Goal: Check status

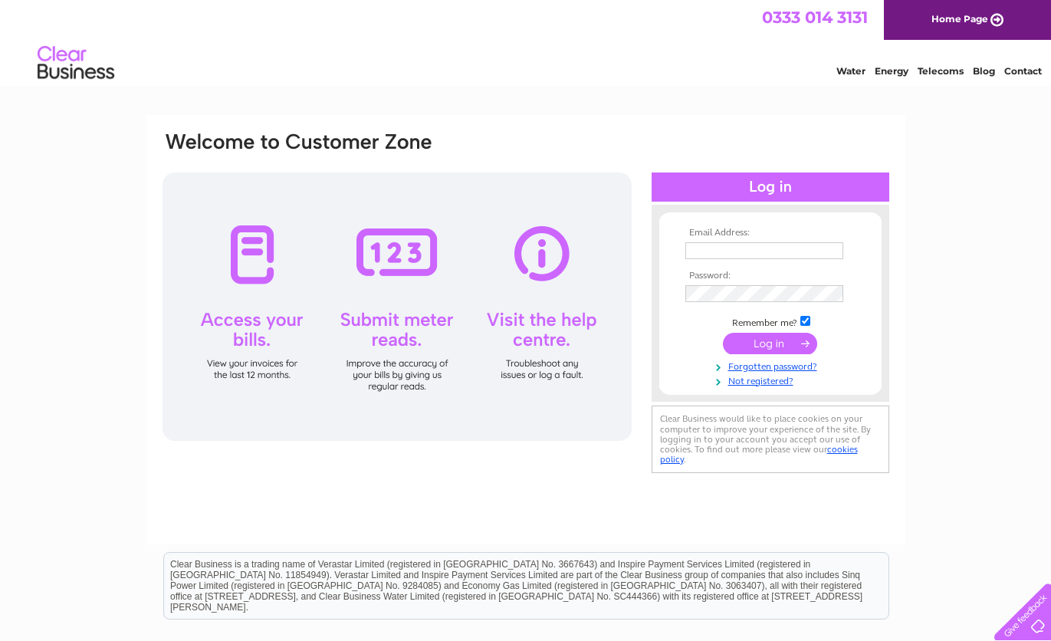
type input "sewell1066@gmail.com"
click at [772, 342] on input "submit" at bounding box center [770, 343] width 94 height 21
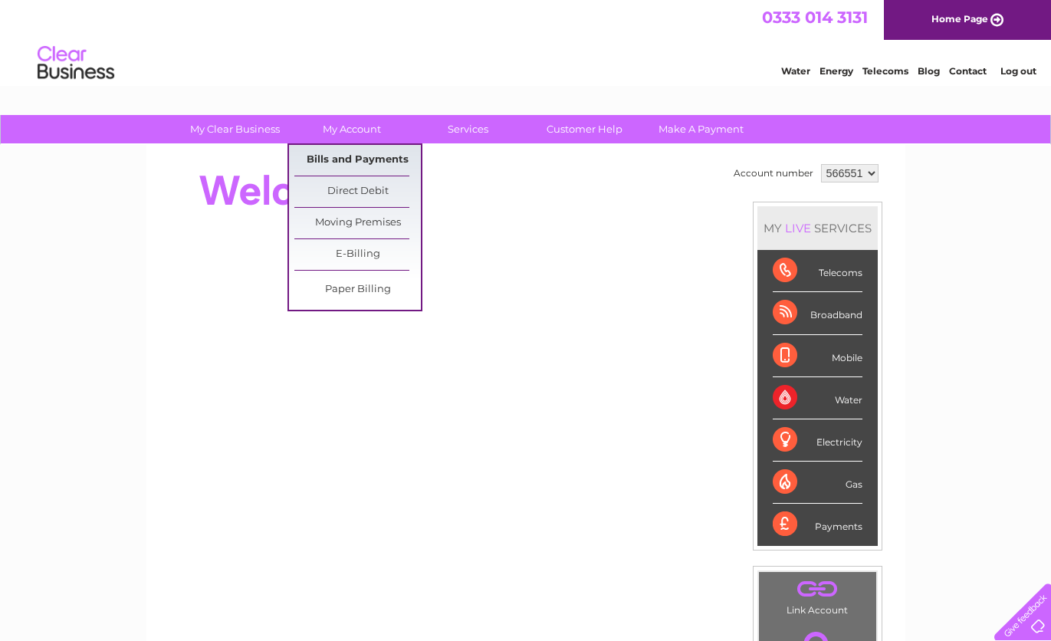
click at [364, 156] on link "Bills and Payments" at bounding box center [357, 160] width 127 height 31
click at [346, 158] on link "Bills and Payments" at bounding box center [357, 160] width 127 height 31
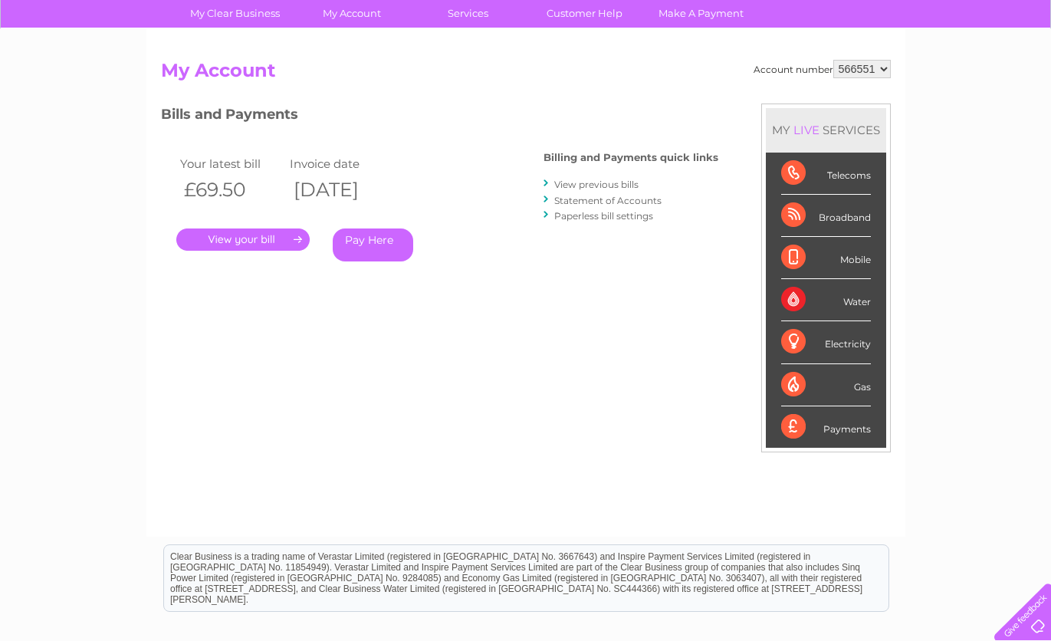
scroll to position [106, 0]
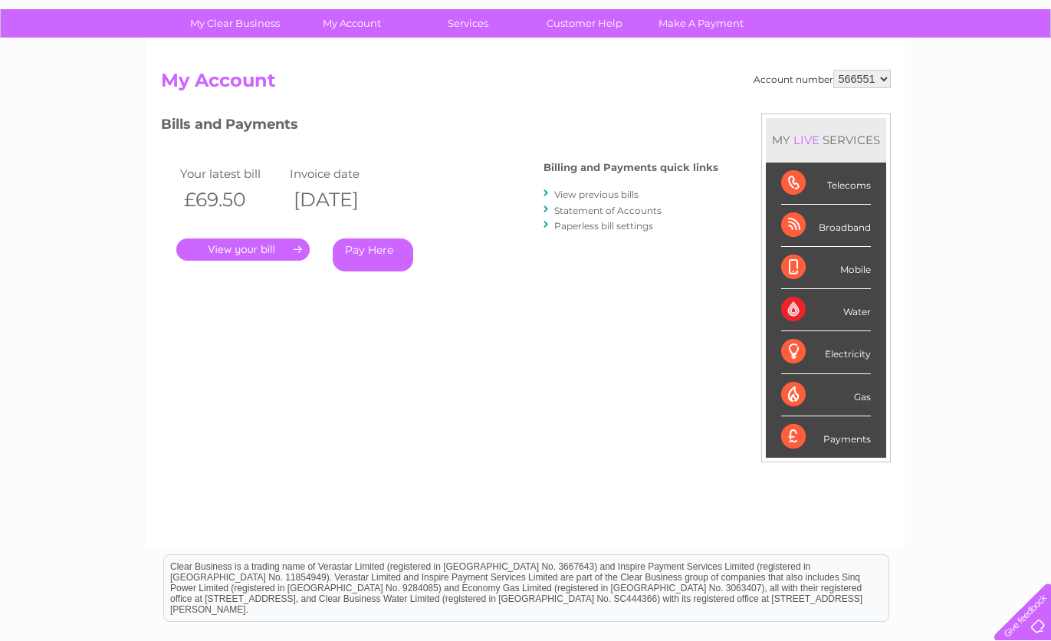
click at [243, 245] on link "." at bounding box center [242, 249] width 133 height 22
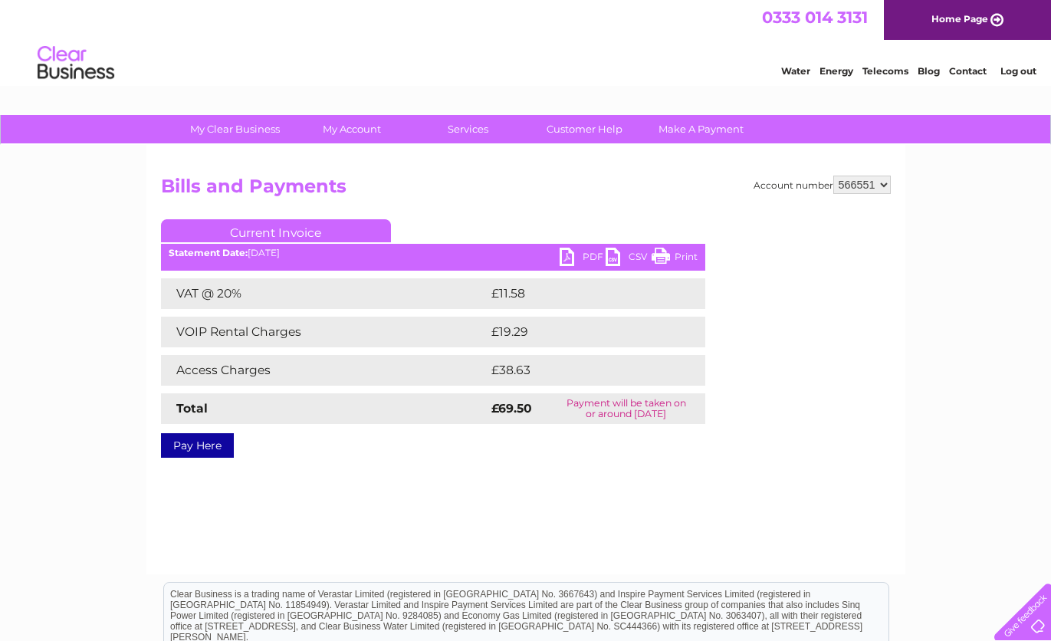
click at [590, 254] on link "PDF" at bounding box center [583, 259] width 46 height 22
